Goal: Check status: Check status

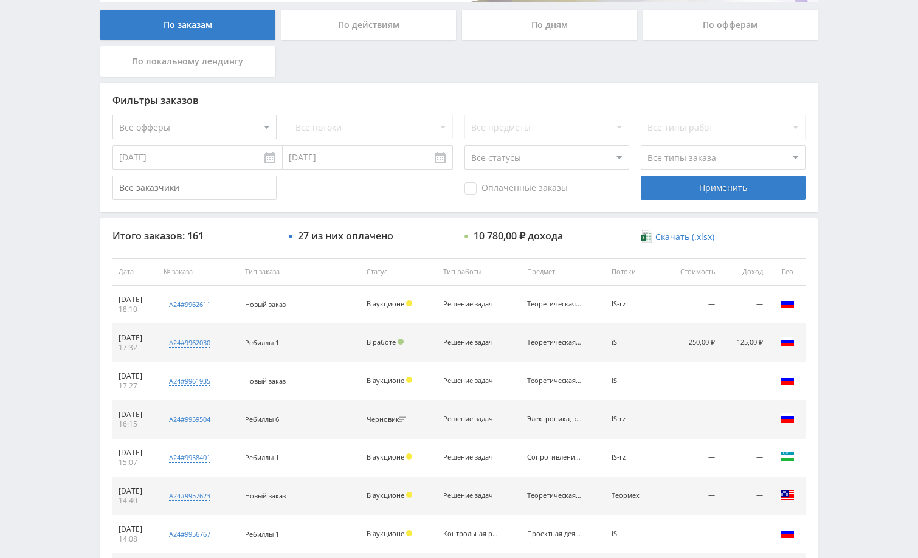
scroll to position [243, 0]
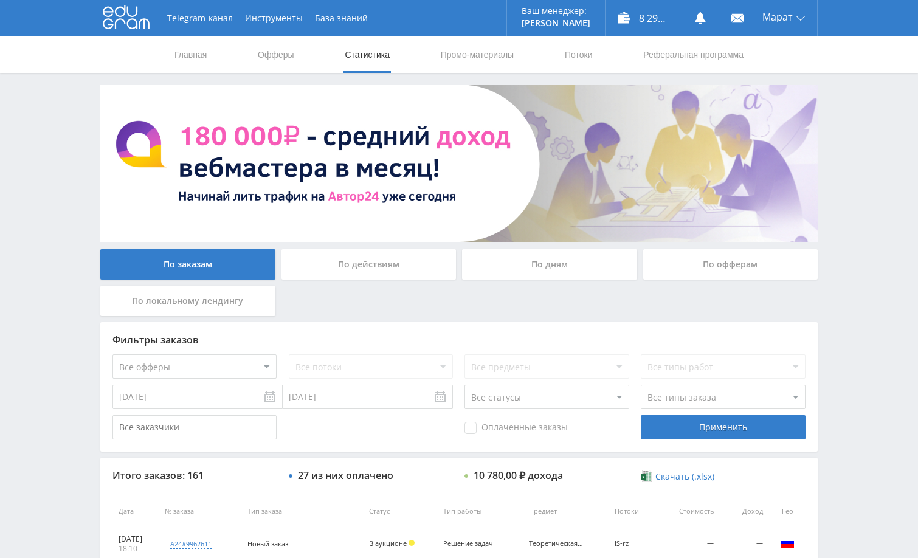
click at [527, 260] on div "По дням" at bounding box center [549, 264] width 175 height 30
click at [0, 0] on input "По дням" at bounding box center [0, 0] width 0 height 0
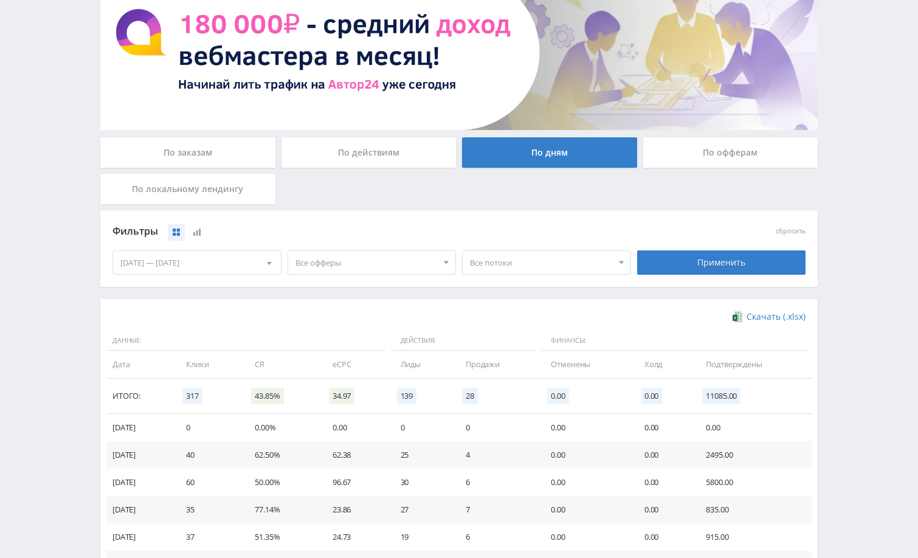
scroll to position [122, 0]
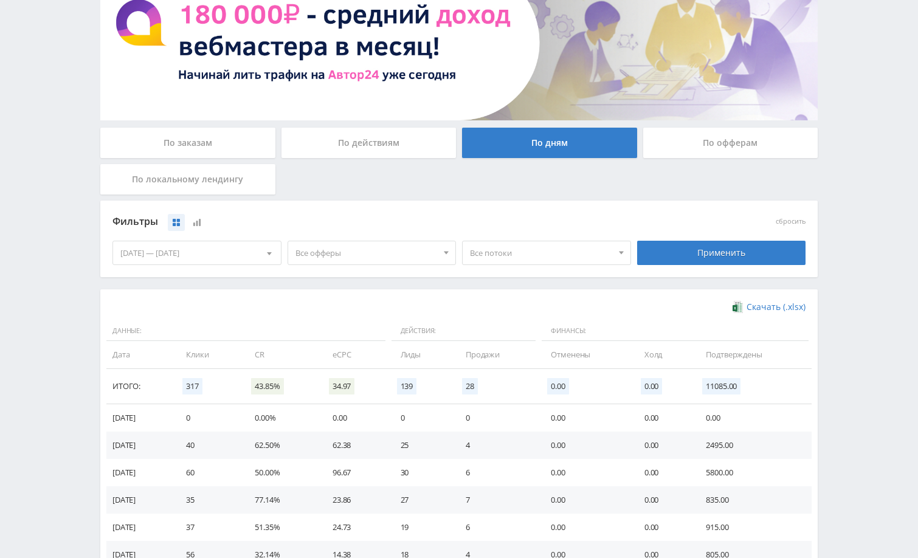
click at [841, 301] on div "Telegram-канал Инструменты База знаний Ваш менеджер: [PERSON_NAME] Online @edug…" at bounding box center [459, 276] width 918 height 796
click at [189, 140] on div "По заказам" at bounding box center [187, 143] width 175 height 30
click at [0, 0] on input "По заказам" at bounding box center [0, 0] width 0 height 0
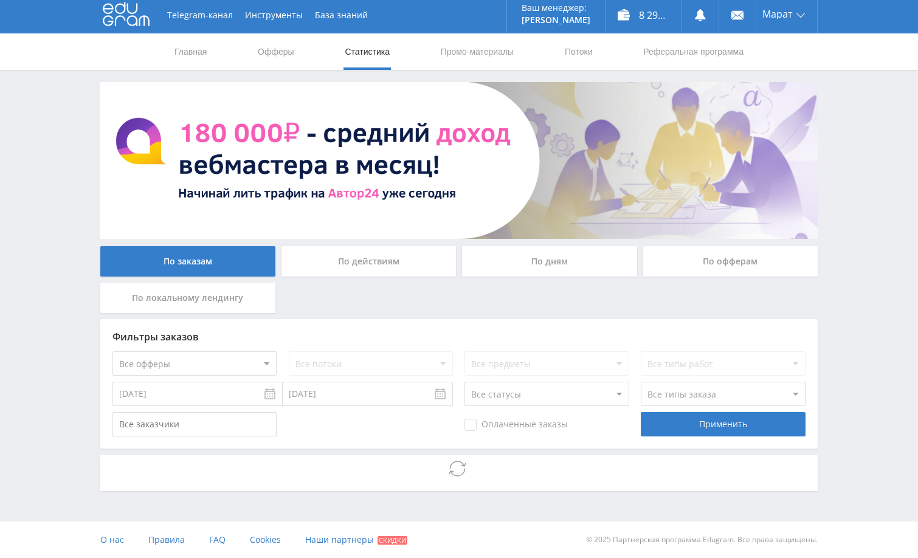
scroll to position [3, 0]
click at [854, 312] on div "Telegram-канал Инструменты База знаний Ваш менеджер: [PERSON_NAME] Online @edug…" at bounding box center [459, 277] width 918 height 561
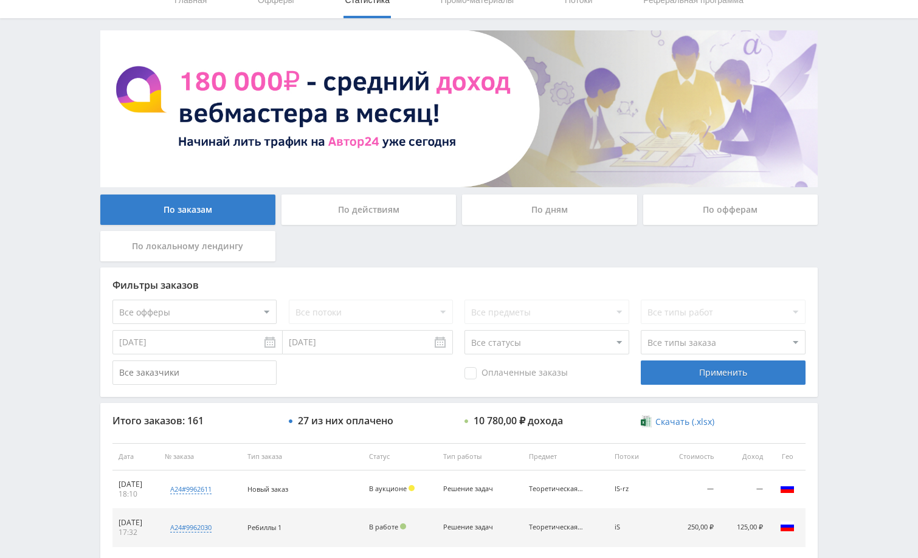
scroll to position [122, 0]
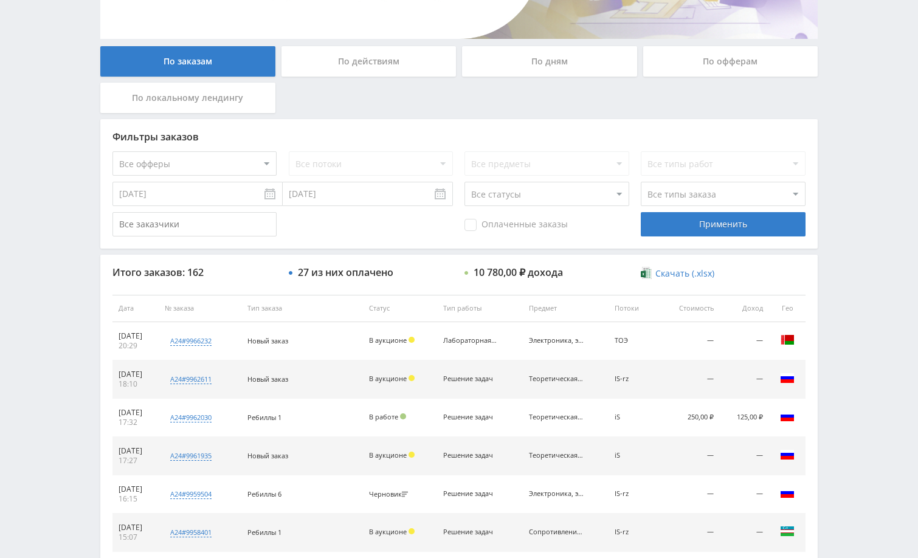
scroll to position [304, 0]
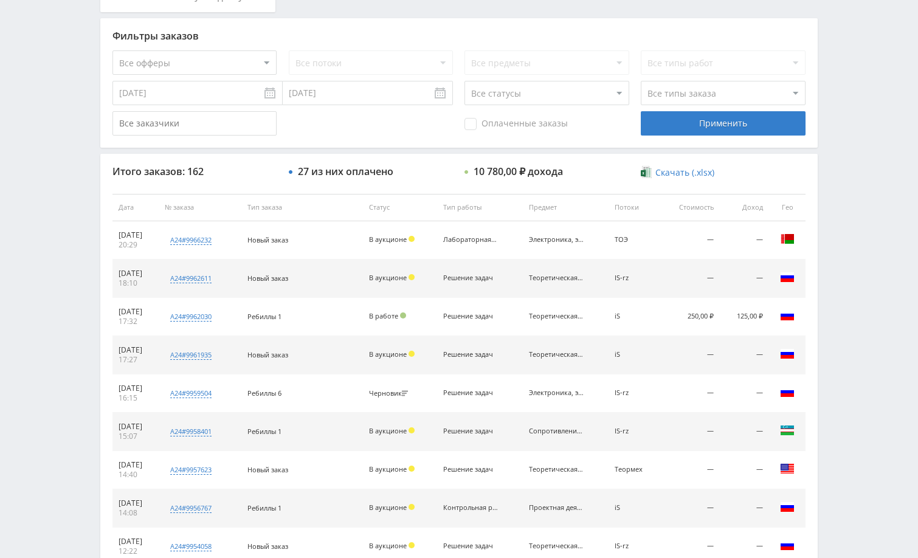
click at [826, 169] on div "Telegram-канал Инструменты База знаний Ваш менеджер: [PERSON_NAME] Alex Online …" at bounding box center [459, 206] width 918 height 1021
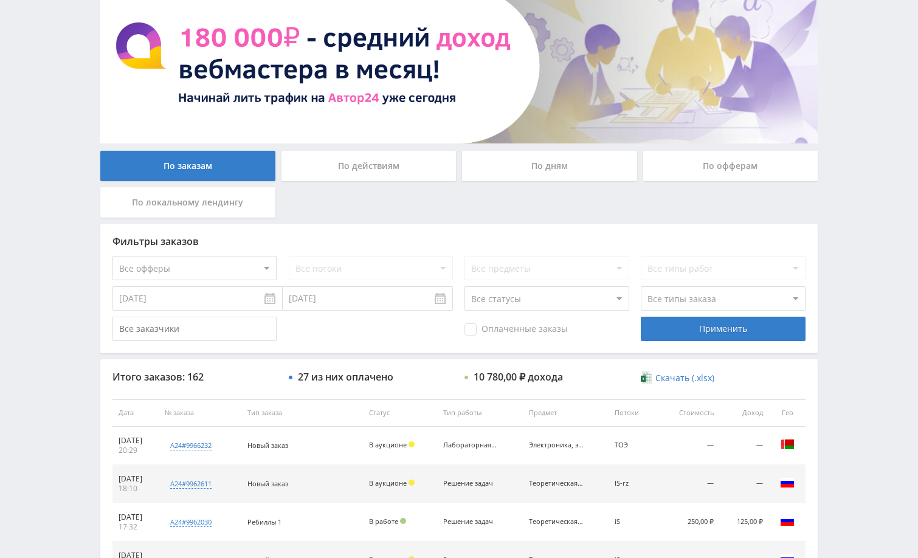
click at [831, 125] on div "Telegram-канал Инструменты База знаний Ваш менеджер: [PERSON_NAME] Alex Online …" at bounding box center [459, 412] width 918 height 1021
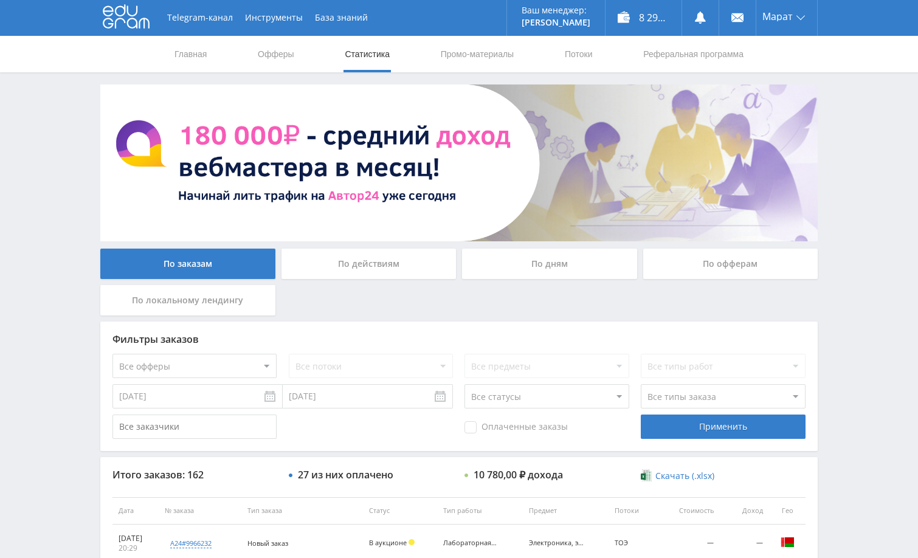
scroll to position [0, 0]
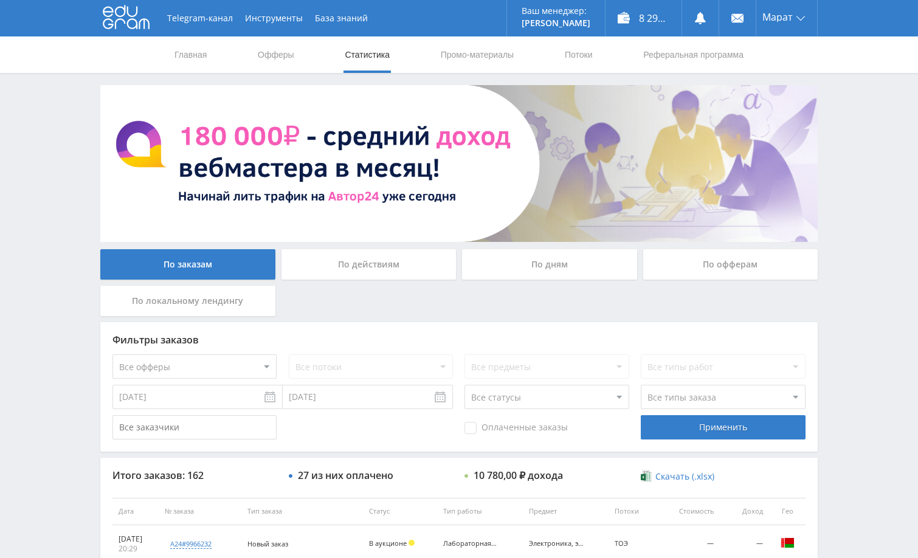
click at [841, 148] on div "Telegram-канал Инструменты База знаний Ваш менеджер: [PERSON_NAME] Alex Online …" at bounding box center [459, 510] width 918 height 1021
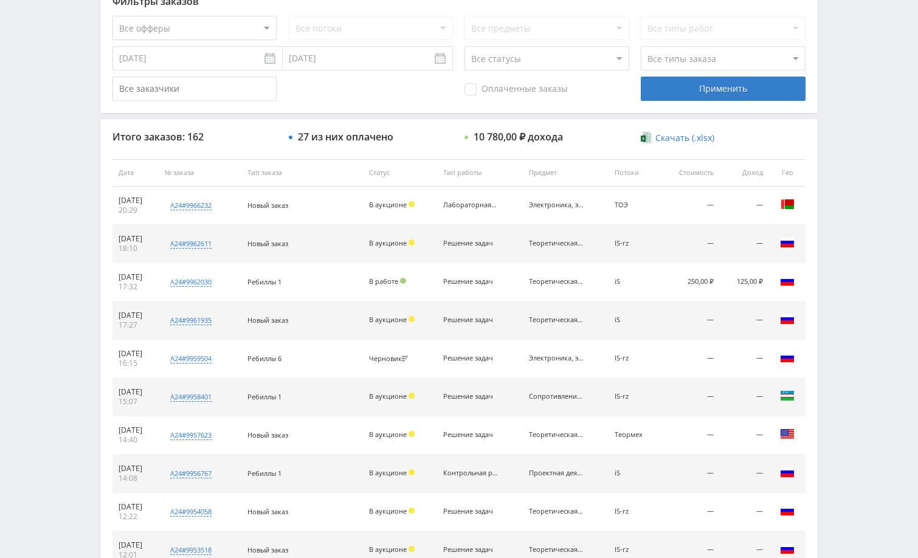
scroll to position [463, 0]
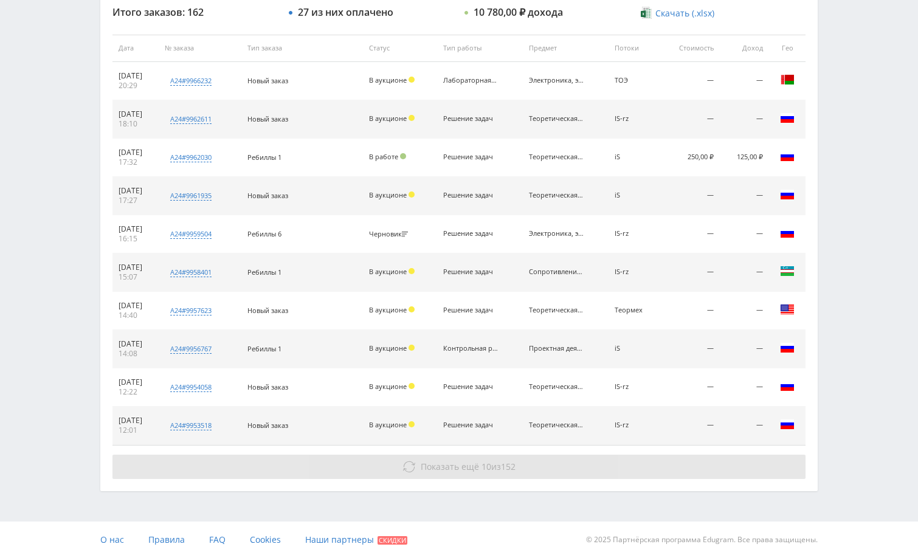
click at [686, 466] on button "Показать ещё 10 из 152" at bounding box center [458, 467] width 693 height 24
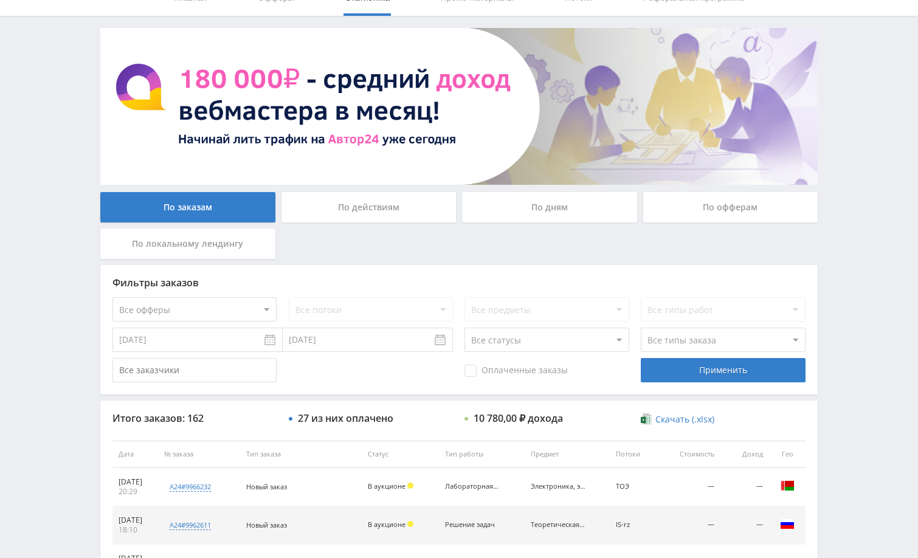
scroll to position [0, 0]
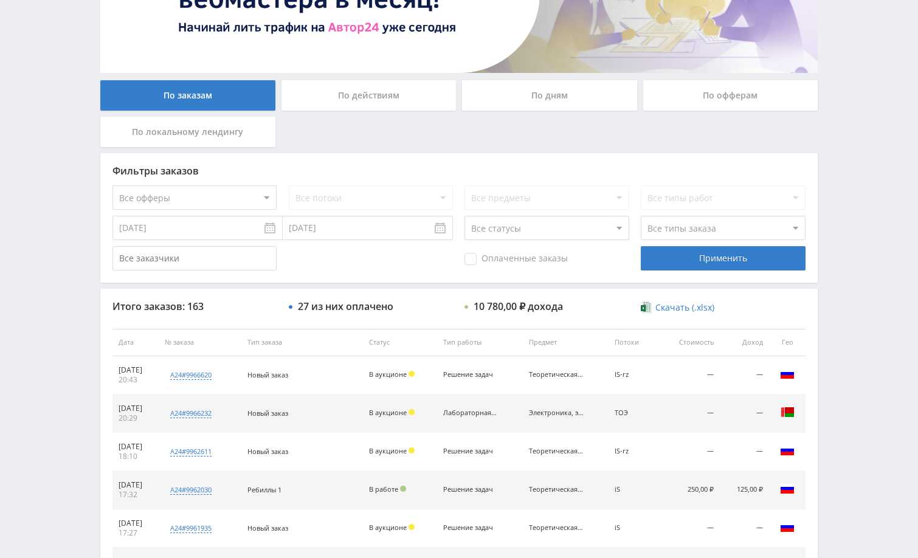
scroll to position [182, 0]
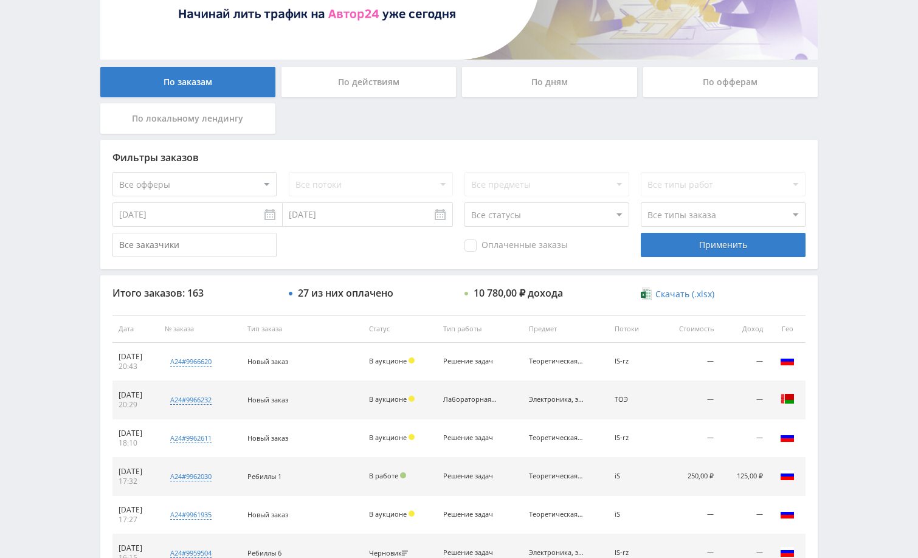
click at [849, 269] on div "Telegram-канал Инструменты База знаний Ваш менеджер: [PERSON_NAME] Online @edug…" at bounding box center [459, 328] width 918 height 1021
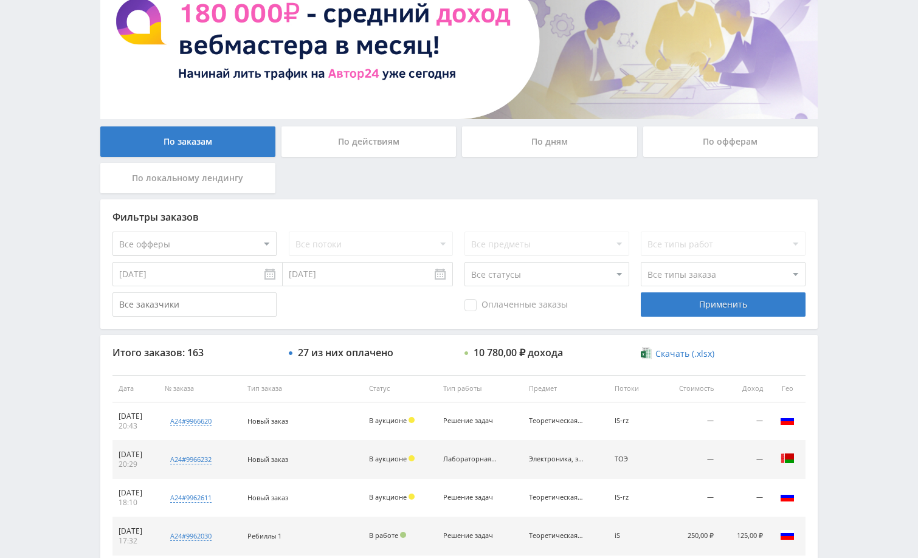
scroll to position [0, 0]
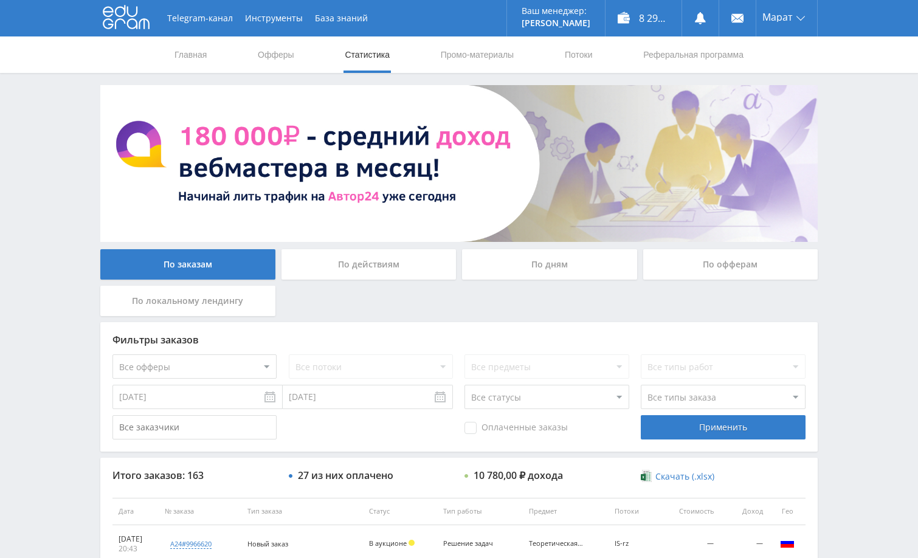
drag, startPoint x: 857, startPoint y: 202, endPoint x: 858, endPoint y: 195, distance: 6.8
click at [857, 200] on div "Telegram-канал Инструменты База знаний Ваш менеджер: [PERSON_NAME] Online @edug…" at bounding box center [459, 510] width 918 height 1021
click at [861, 182] on div "Telegram-канал Инструменты База знаний Ваш менеджер: [PERSON_NAME] Online @edug…" at bounding box center [459, 510] width 918 height 1021
click at [871, 299] on div "Telegram-канал Инструменты База знаний Ваш менеджер: [PERSON_NAME] Online @edug…" at bounding box center [459, 510] width 918 height 1021
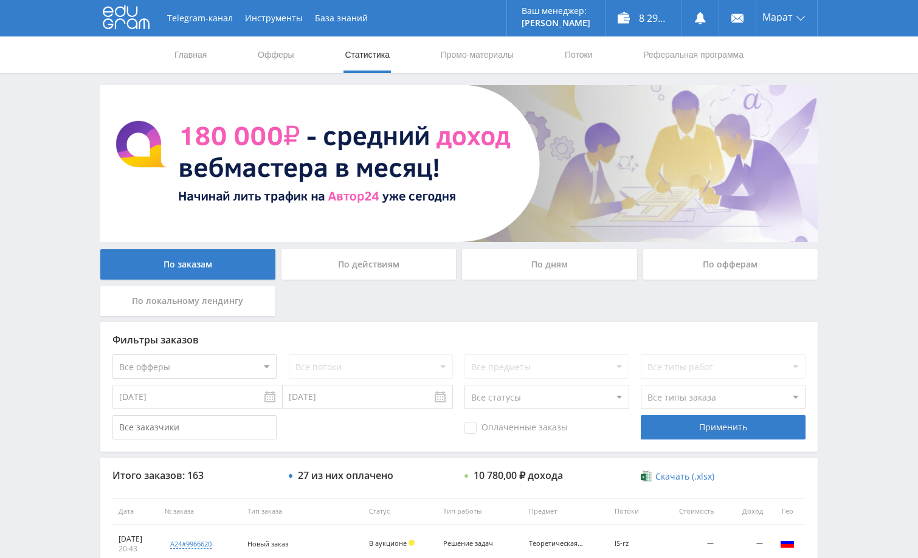
click at [857, 314] on div "Telegram-канал Инструменты База знаний Ваш менеджер: [PERSON_NAME] Online @edug…" at bounding box center [459, 510] width 918 height 1021
click at [878, 274] on div "Telegram-канал Инструменты База знаний Ваш менеджер: [PERSON_NAME] Online @edug…" at bounding box center [459, 510] width 918 height 1021
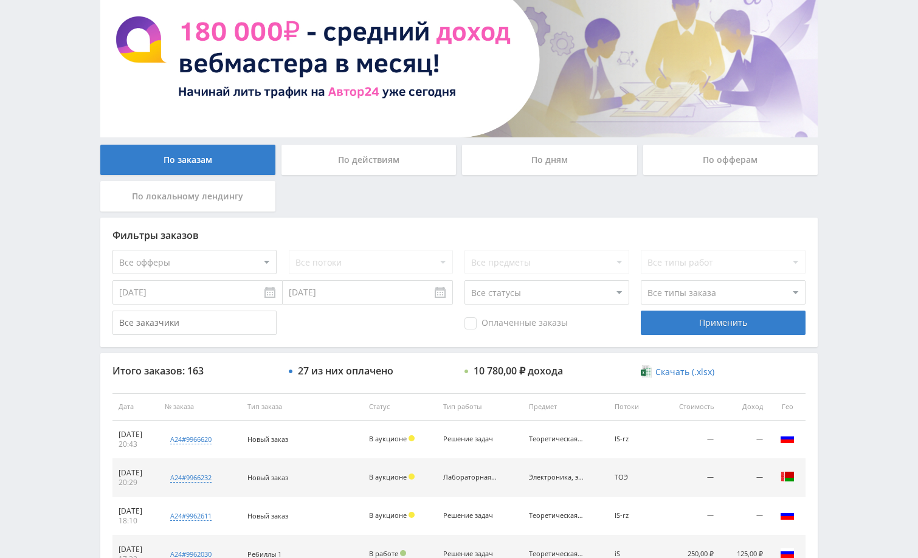
scroll to position [122, 0]
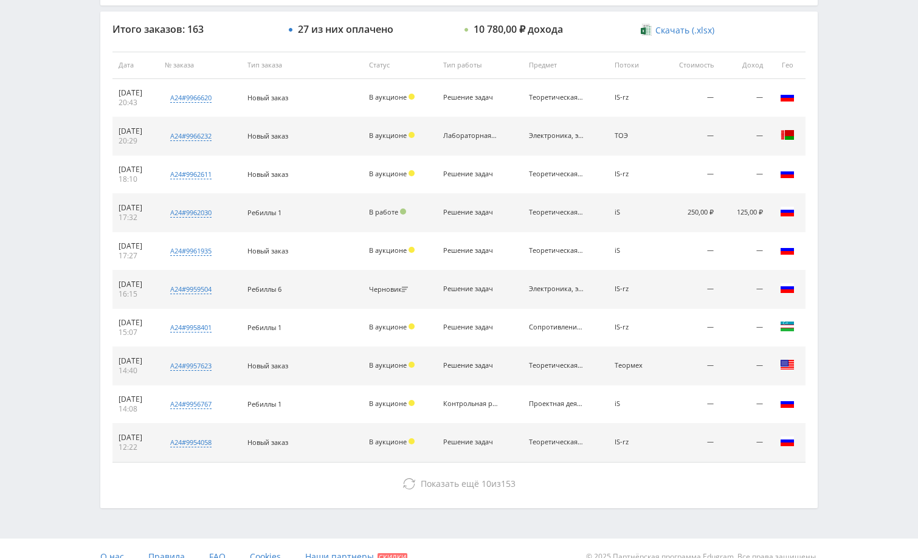
scroll to position [463, 0]
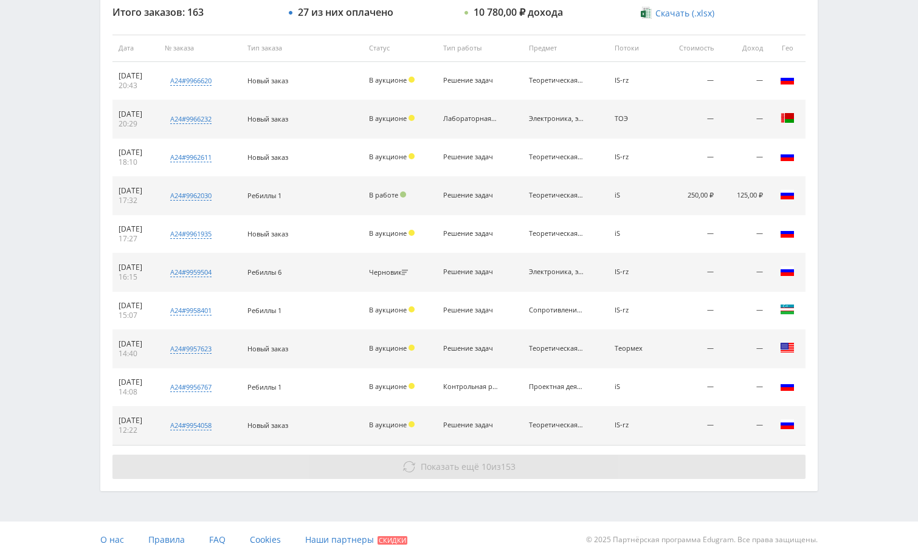
click at [708, 465] on button "Показать ещё 10 из 153" at bounding box center [458, 467] width 693 height 24
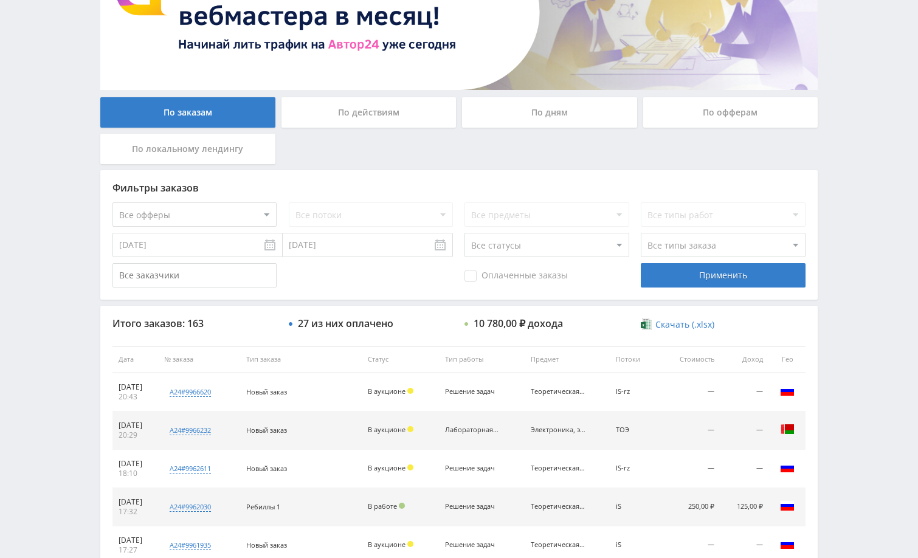
scroll to position [182, 0]
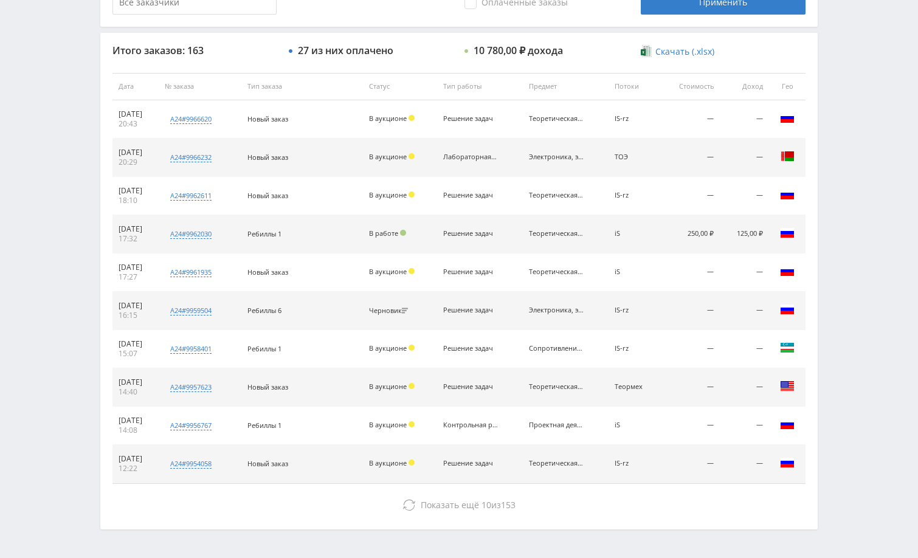
scroll to position [463, 0]
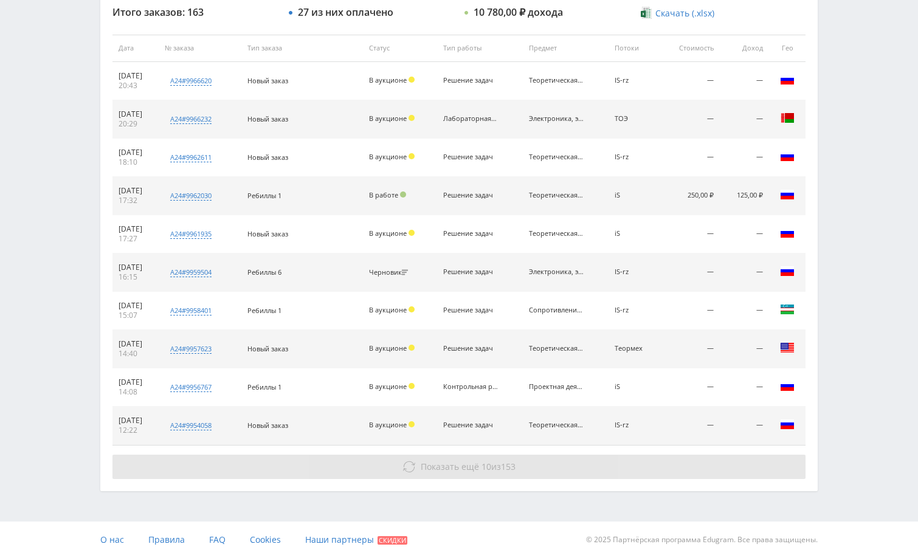
click at [737, 464] on button "Показать ещё 10 из 153" at bounding box center [458, 467] width 693 height 24
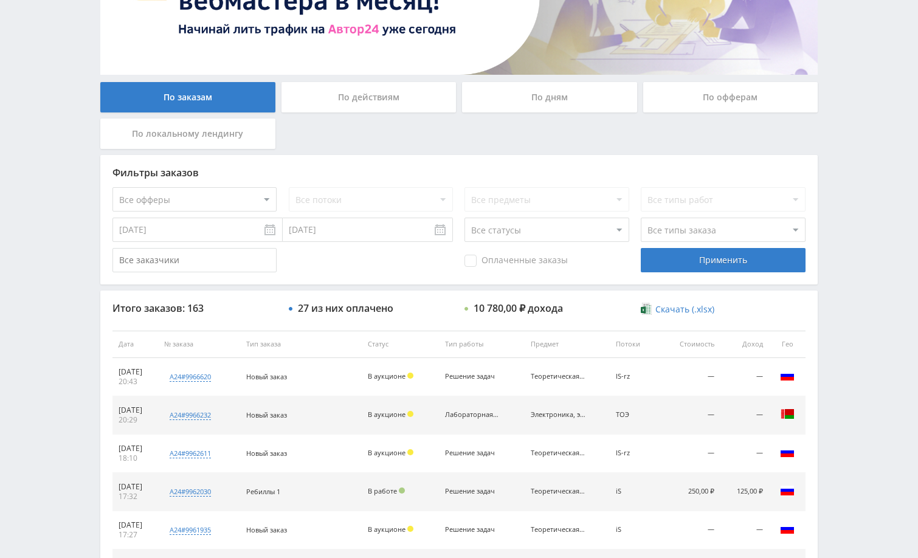
scroll to position [159, 0]
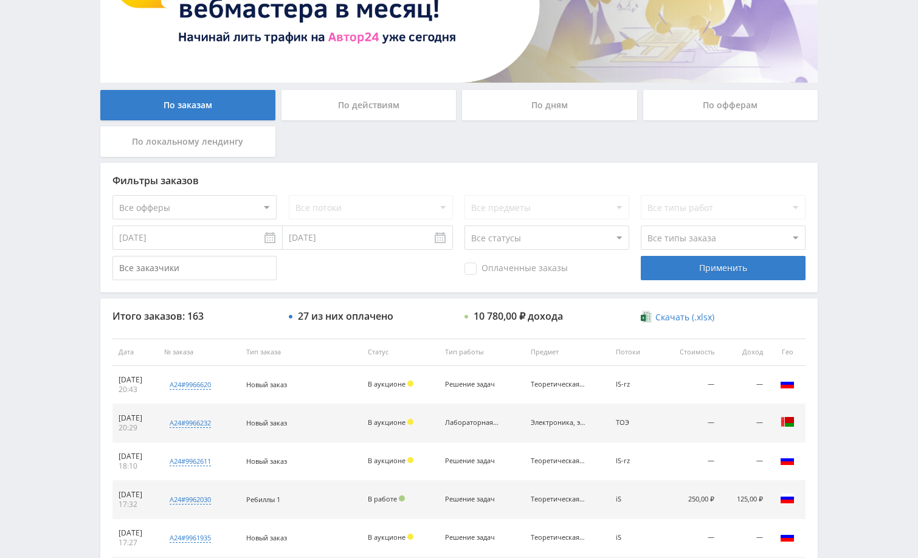
click at [545, 105] on div "По дням" at bounding box center [549, 105] width 175 height 30
click at [0, 0] on input "По дням" at bounding box center [0, 0] width 0 height 0
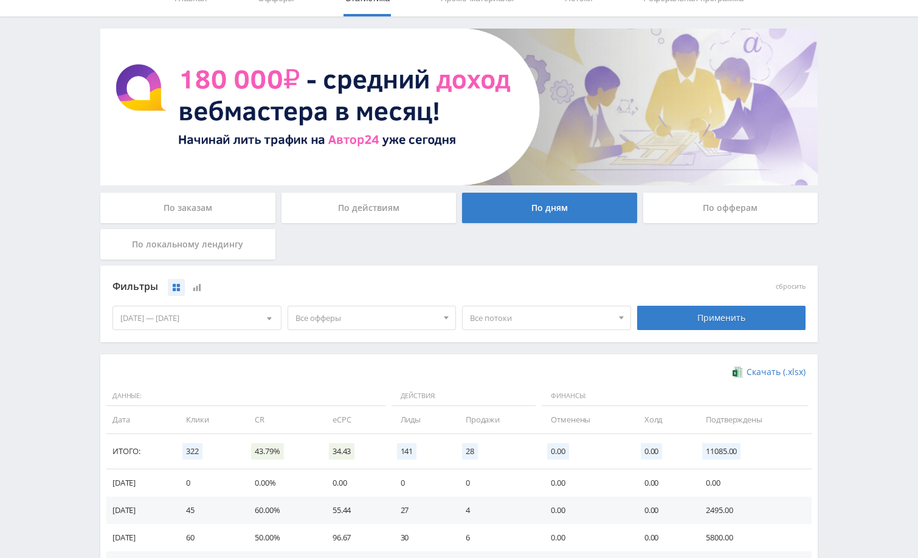
scroll to position [182, 0]
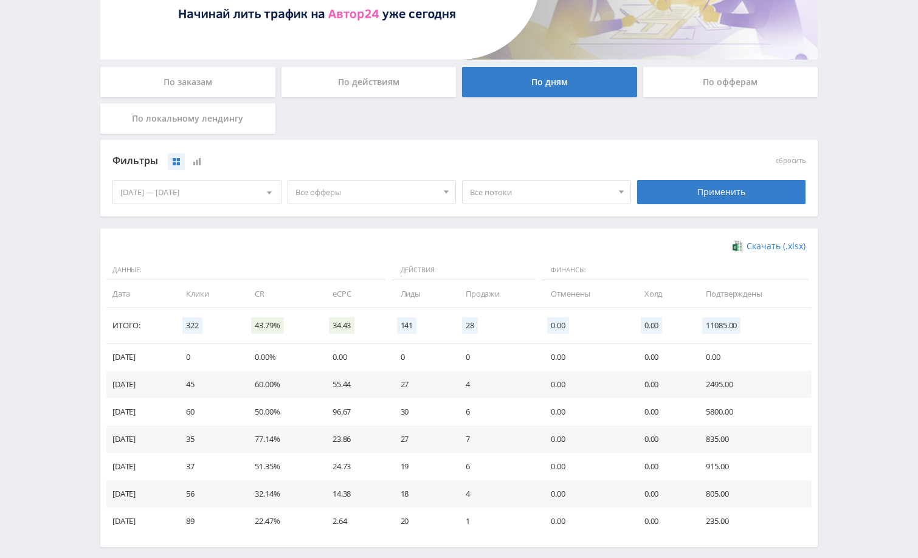
click at [246, 189] on div "10.10.2025 — 16.10.2025" at bounding box center [197, 192] width 168 height 23
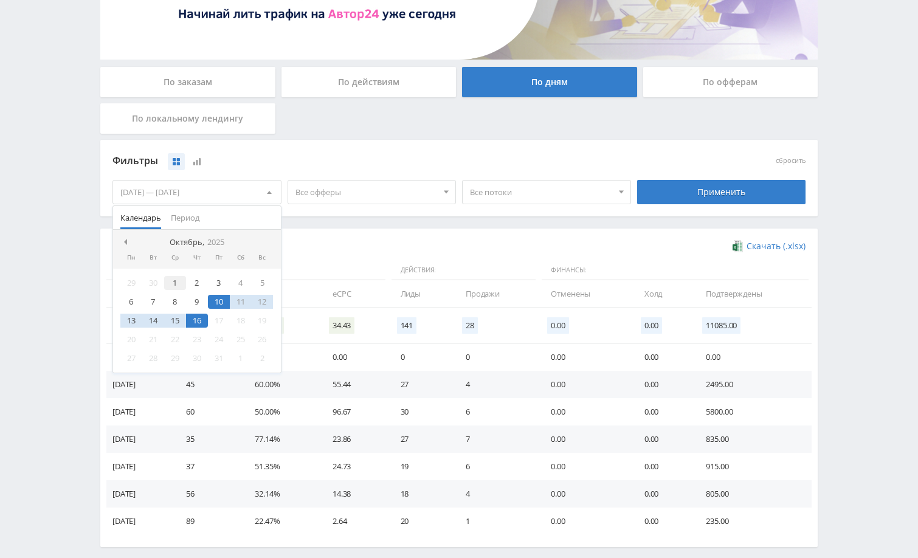
click at [178, 283] on div "1" at bounding box center [175, 283] width 22 height 14
click at [201, 325] on div "16" at bounding box center [197, 321] width 22 height 14
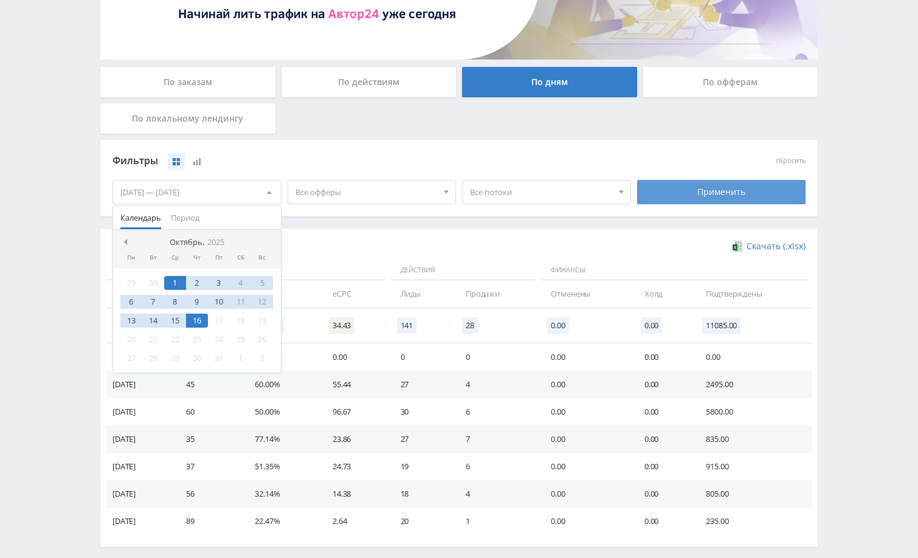
click at [691, 185] on div "Применить" at bounding box center [721, 192] width 169 height 24
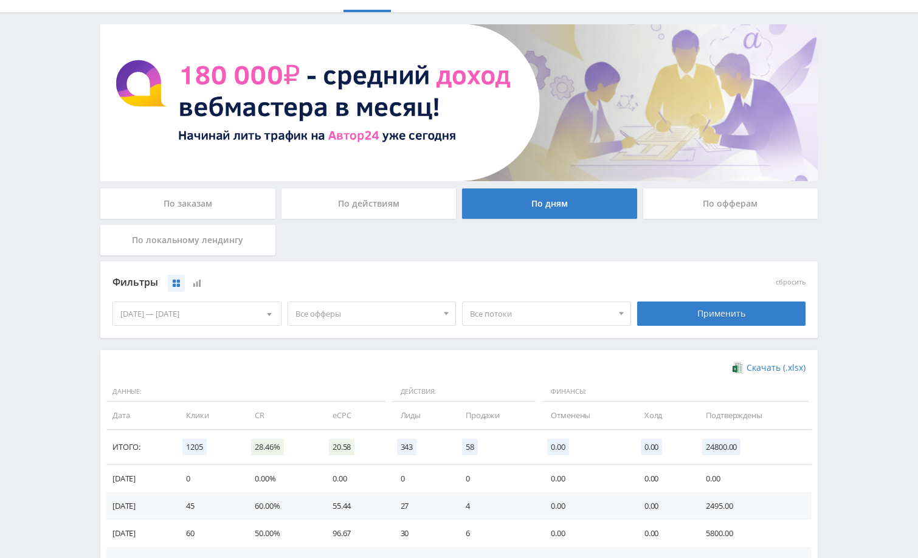
scroll to position [0, 0]
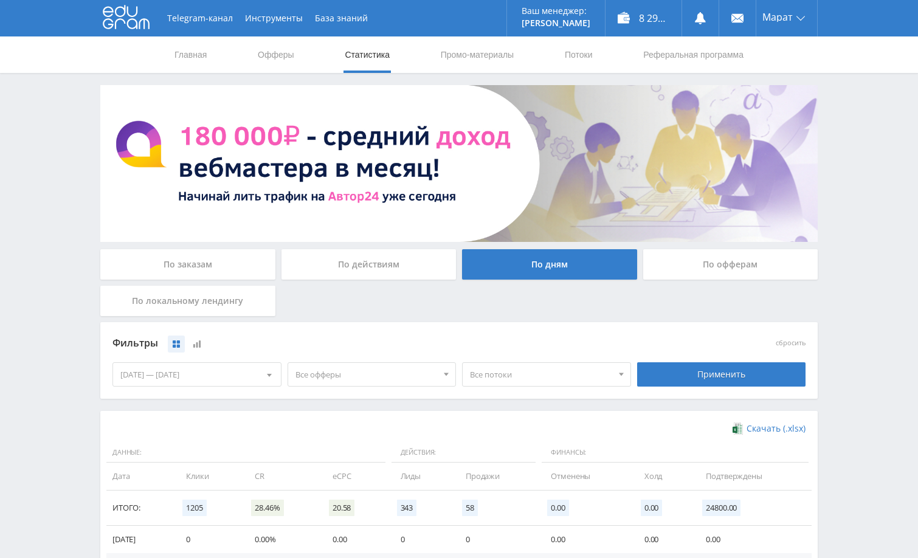
click at [219, 259] on div "По заказам" at bounding box center [187, 264] width 175 height 30
click at [0, 0] on input "По заказам" at bounding box center [0, 0] width 0 height 0
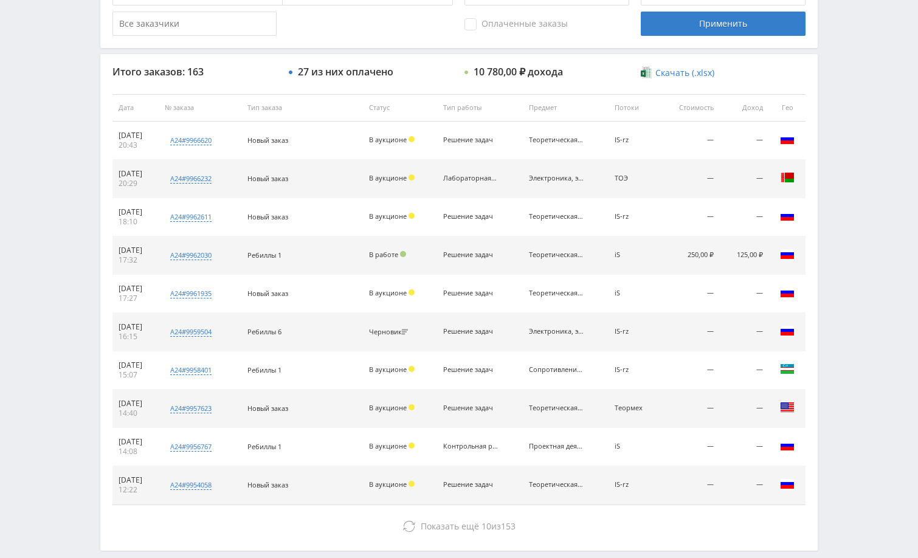
scroll to position [463, 0]
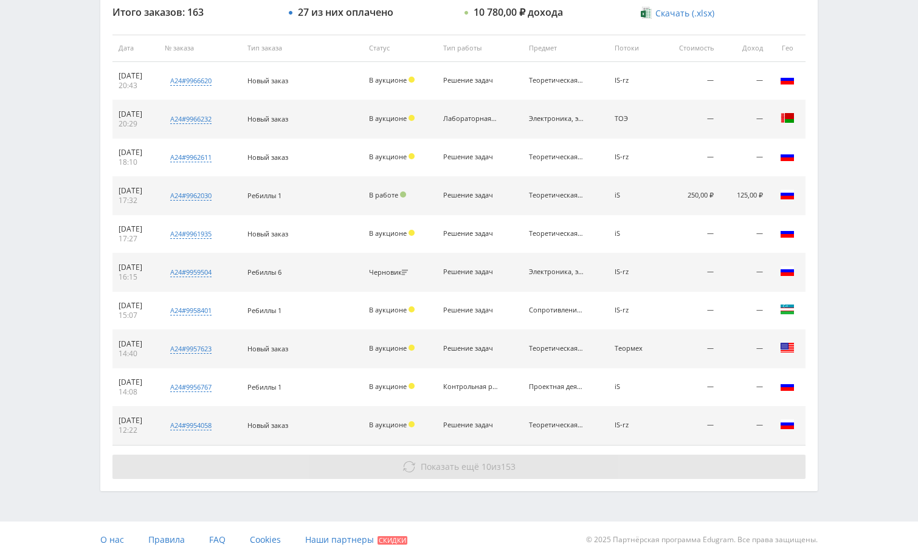
click at [646, 466] on button "Показать ещё 10 из 153" at bounding box center [458, 467] width 693 height 24
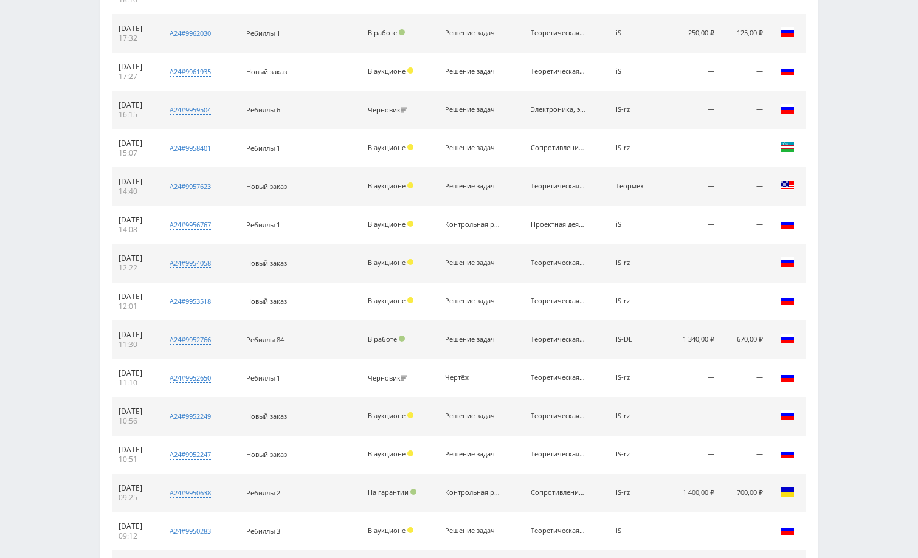
scroll to position [646, 0]
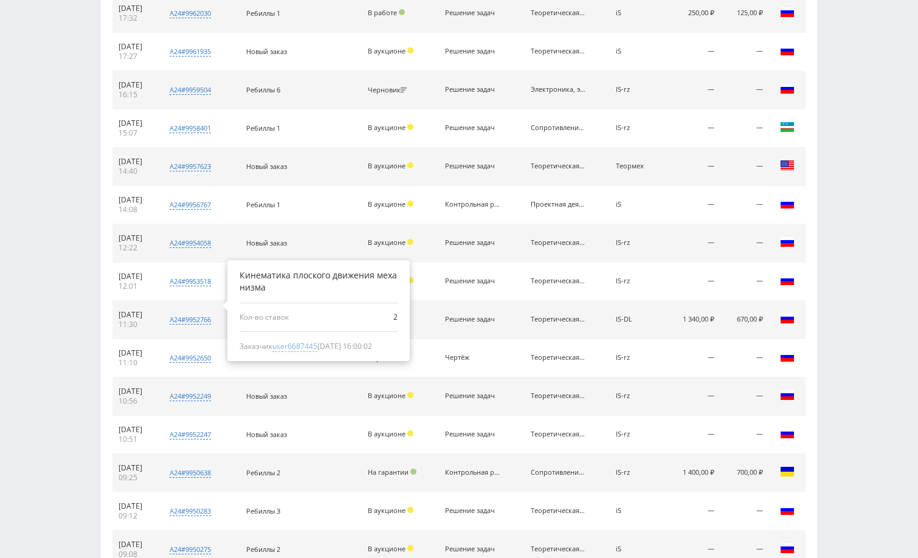
click at [301, 350] on span "user6687445" at bounding box center [294, 346] width 45 height 11
type input "09.10.2024"
type input "user6687445"
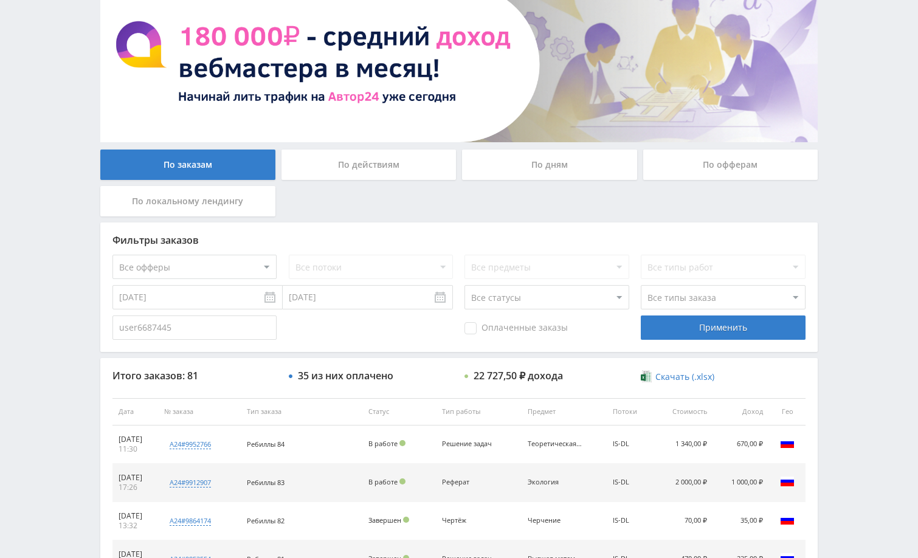
scroll to position [98, 0]
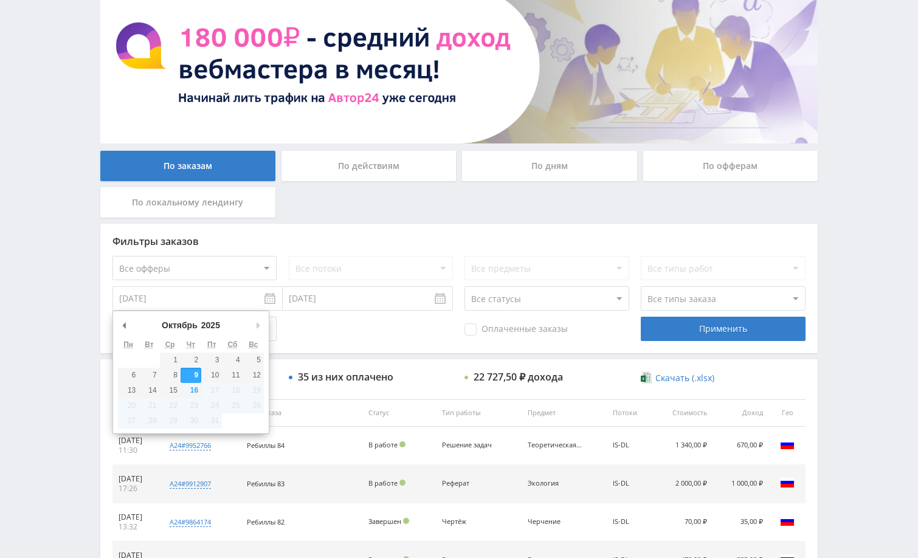
click at [220, 300] on input "09.10.2024" at bounding box center [197, 298] width 170 height 24
type input "01.10.2025"
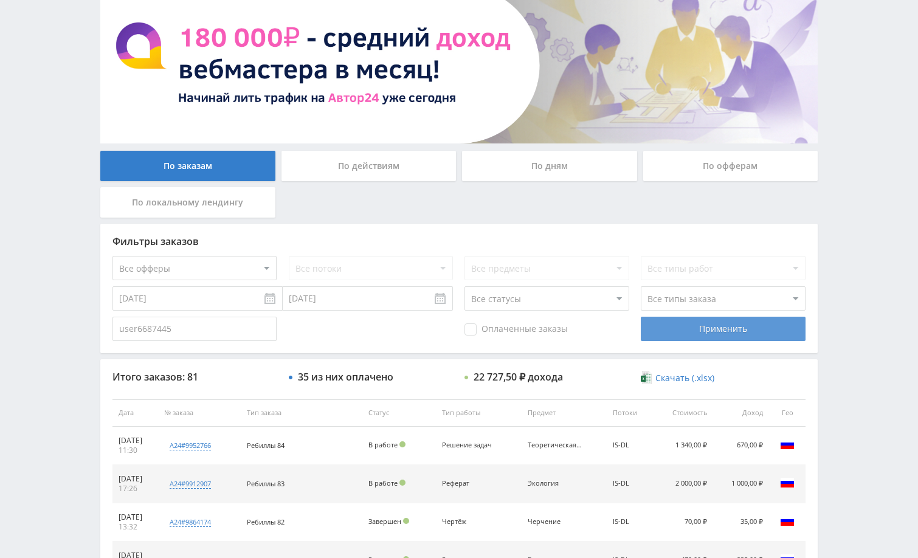
click at [668, 335] on div "Применить" at bounding box center [723, 329] width 164 height 24
click at [854, 268] on div "Telegram-канал Инструменты База знаний Ваш менеджер: Alex Alex Online @edugram_…" at bounding box center [459, 362] width 918 height 920
click at [859, 237] on div "Telegram-канал Инструменты База знаний Ваш менеджер: Alex Alex Online @edugram_…" at bounding box center [459, 362] width 918 height 920
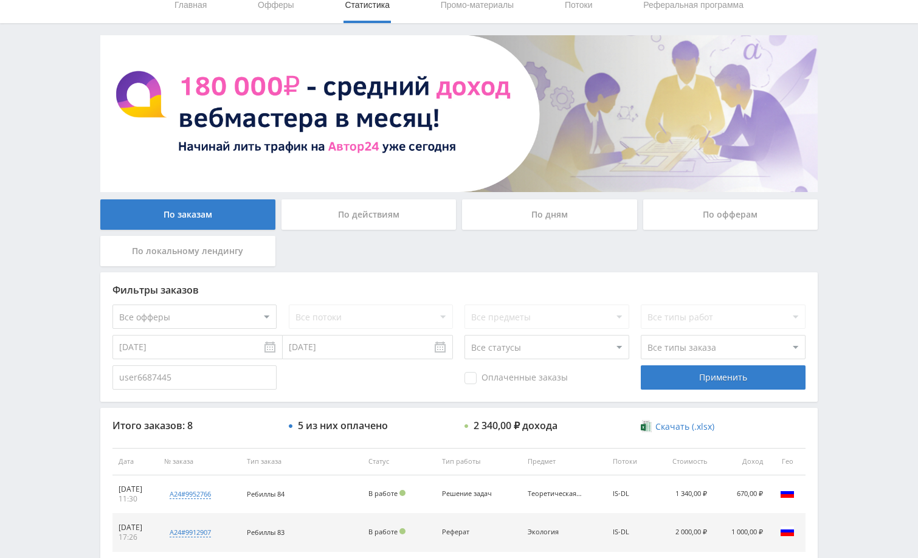
scroll to position [0, 0]
